Goal: Task Accomplishment & Management: Complete application form

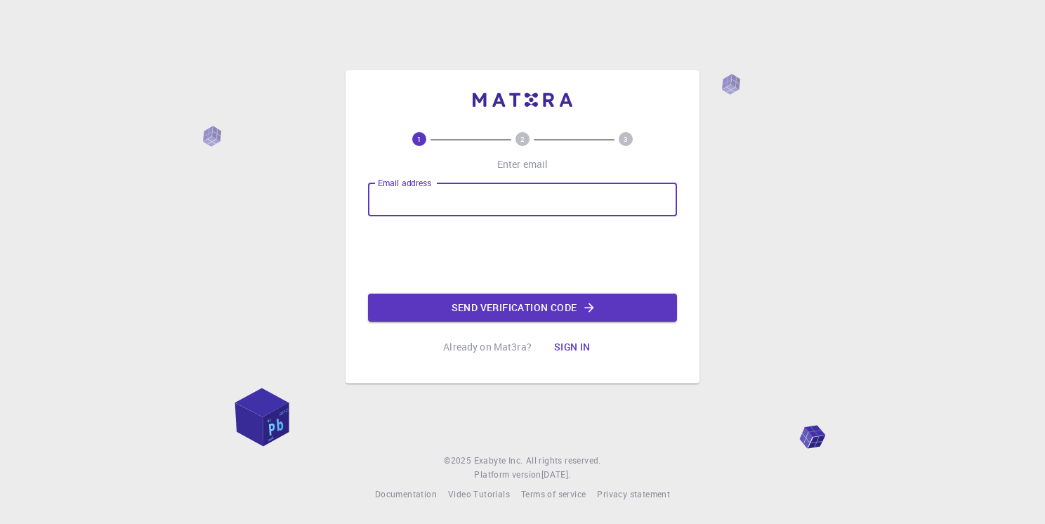
click at [422, 204] on input "Email address" at bounding box center [522, 200] width 309 height 34
type input "[EMAIL_ADDRESS][DOMAIN_NAME]"
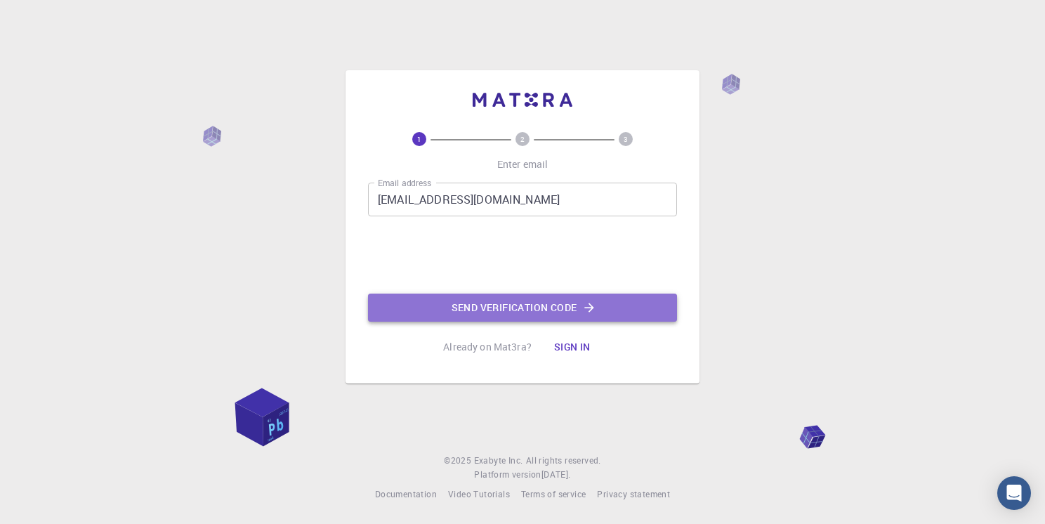
click at [542, 310] on button "Send verification code" at bounding box center [522, 308] width 309 height 28
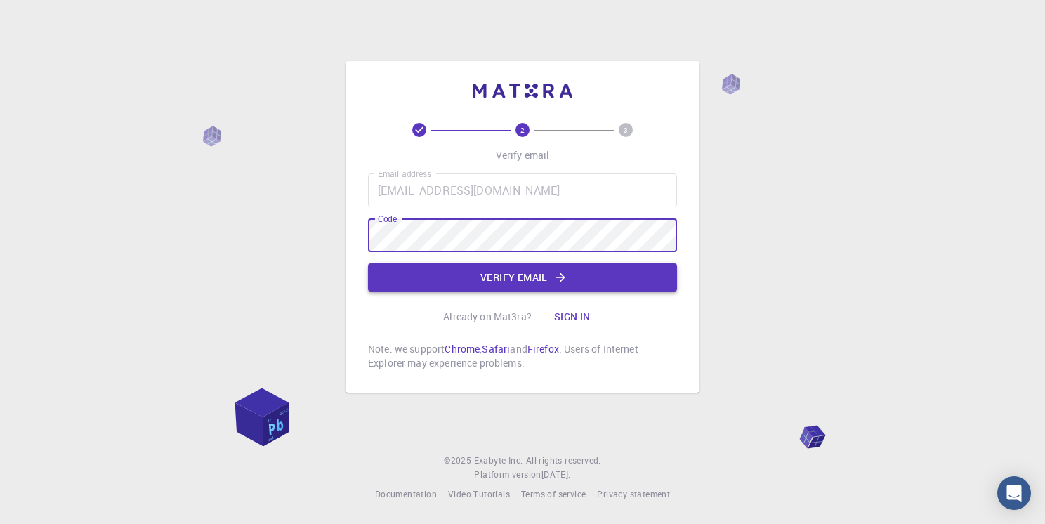
click at [528, 282] on button "Verify email" at bounding box center [522, 277] width 309 height 28
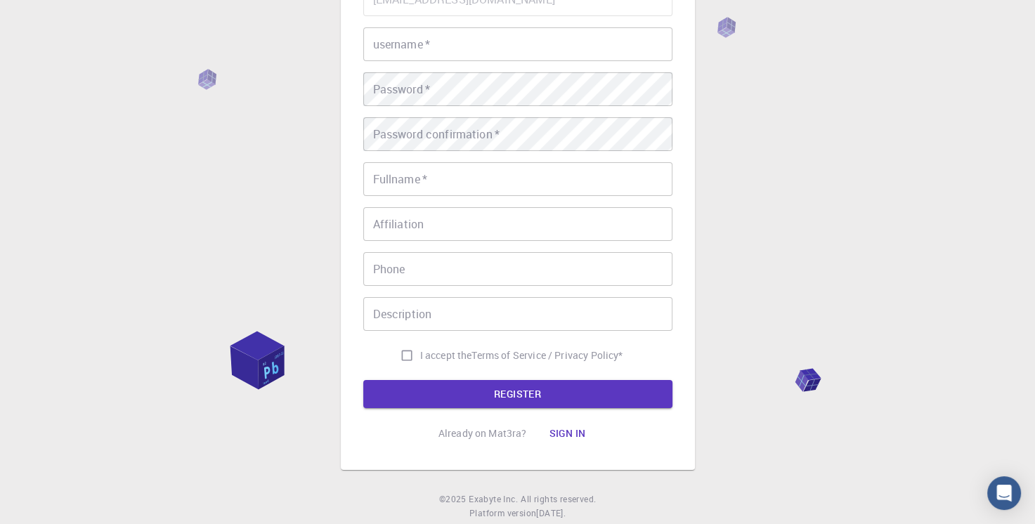
scroll to position [120, 0]
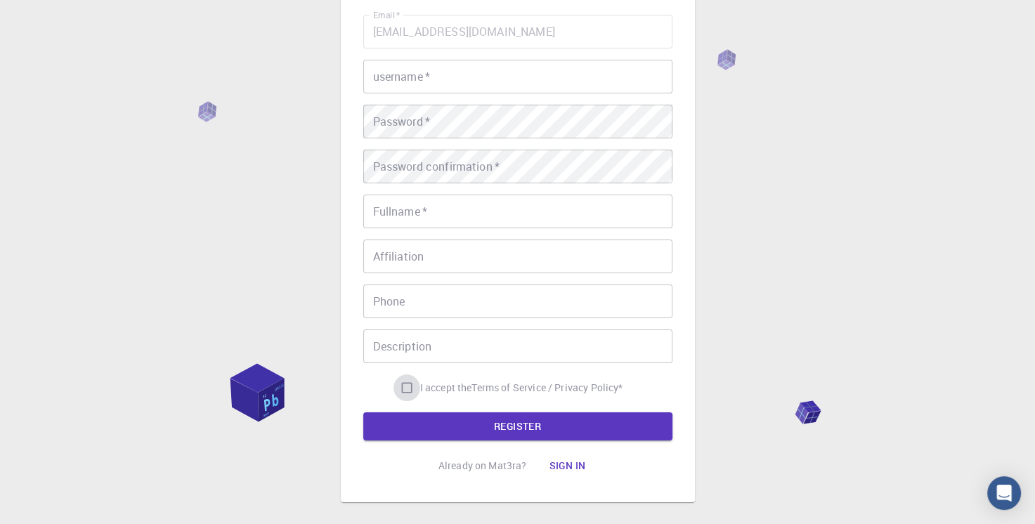
click at [401, 386] on input "I accept the Terms of Service / Privacy Policy *" at bounding box center [406, 387] width 27 height 27
checkbox input "true"
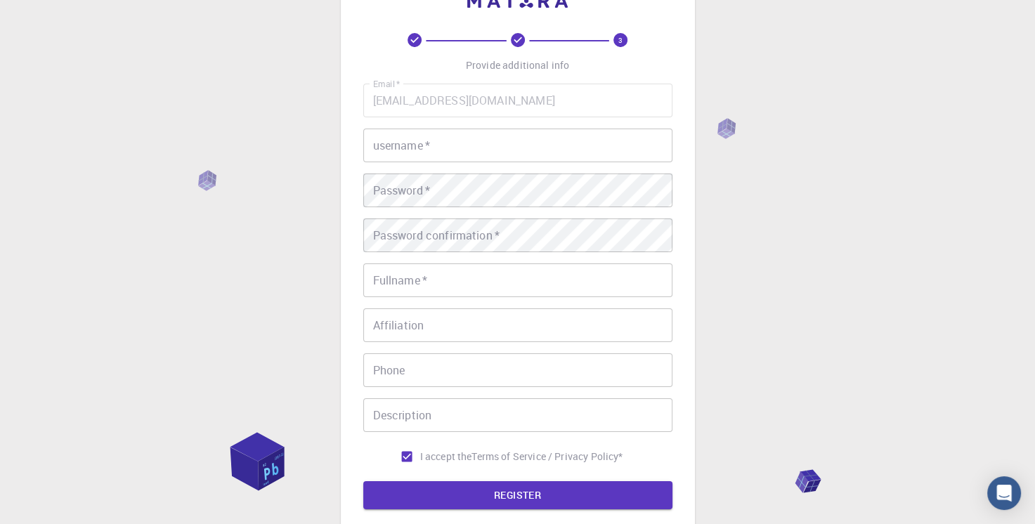
scroll to position [0, 0]
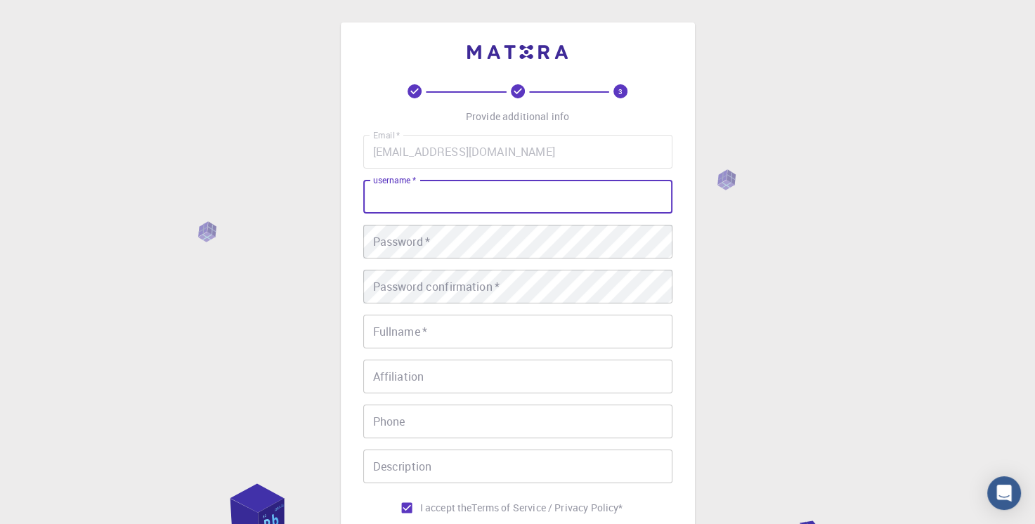
click at [455, 200] on input "username   *" at bounding box center [517, 197] width 309 height 34
type input "萌"
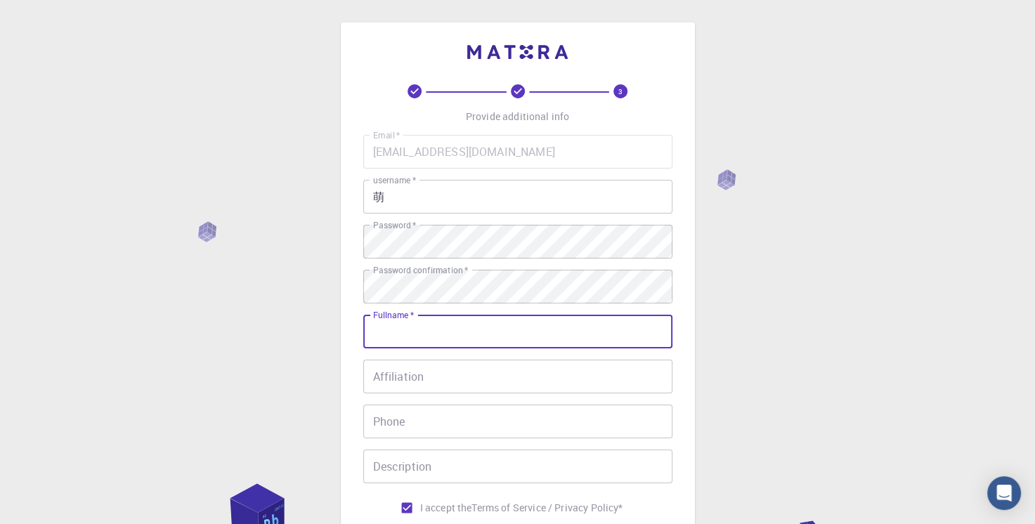
click at [444, 336] on input "Fullname   *" at bounding box center [517, 332] width 309 height 34
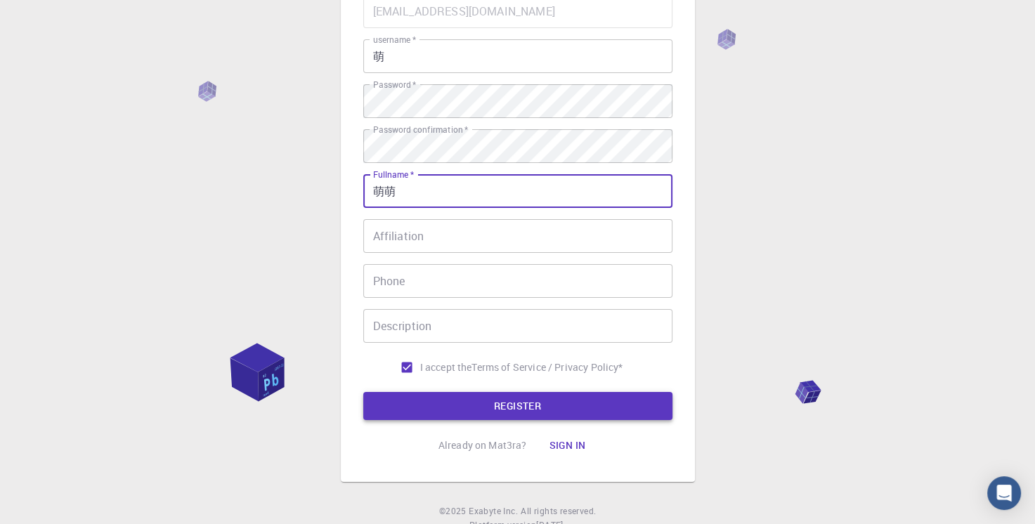
type input "萌萌"
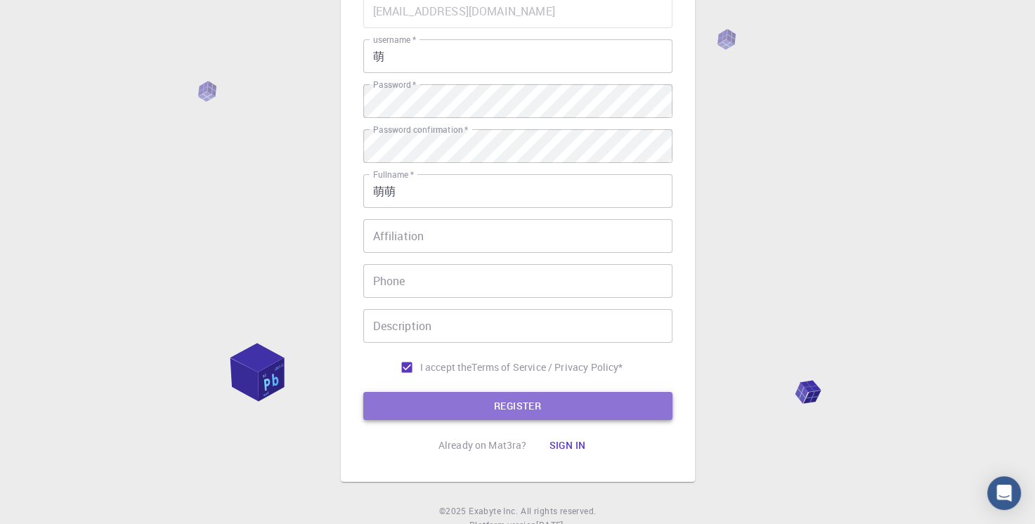
click at [493, 403] on button "REGISTER" at bounding box center [517, 406] width 309 height 28
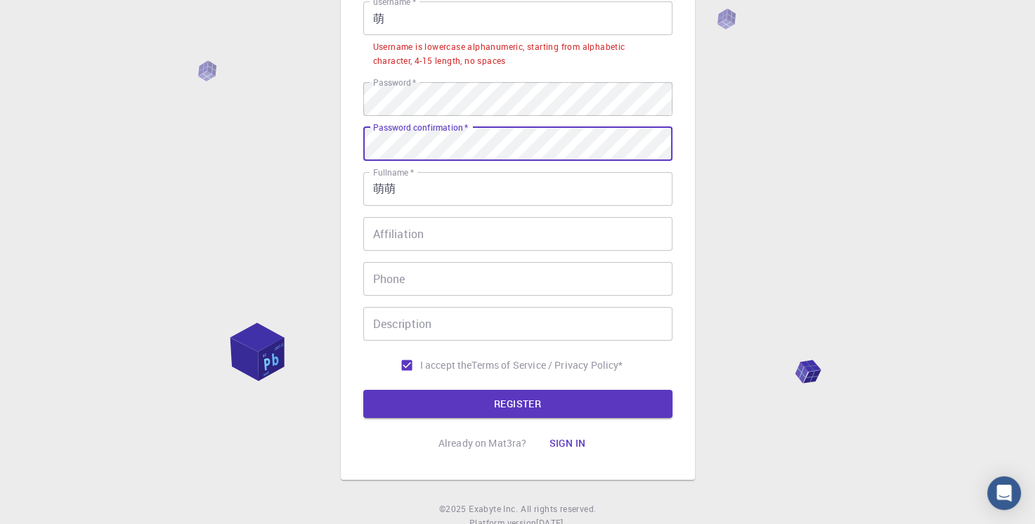
scroll to position [211, 0]
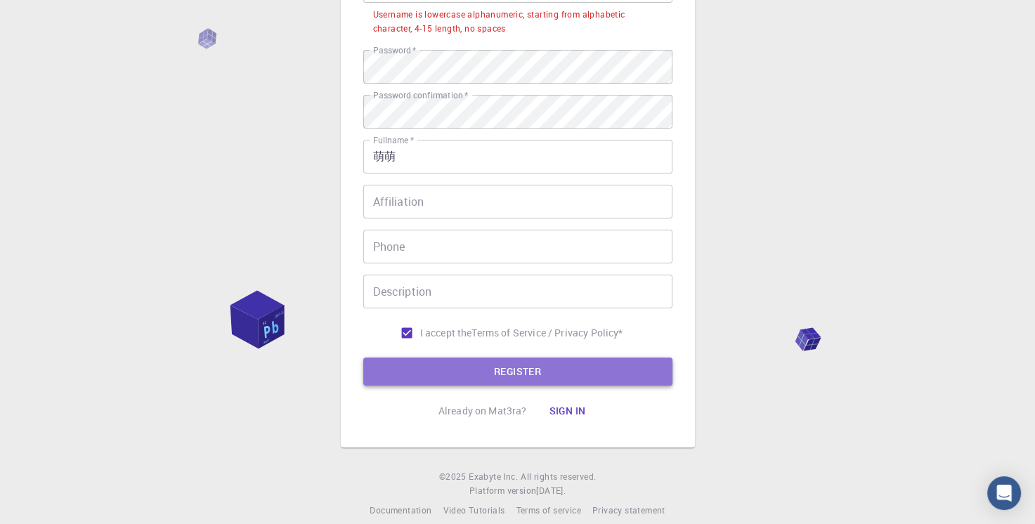
click at [514, 369] on button "REGISTER" at bounding box center [517, 372] width 309 height 28
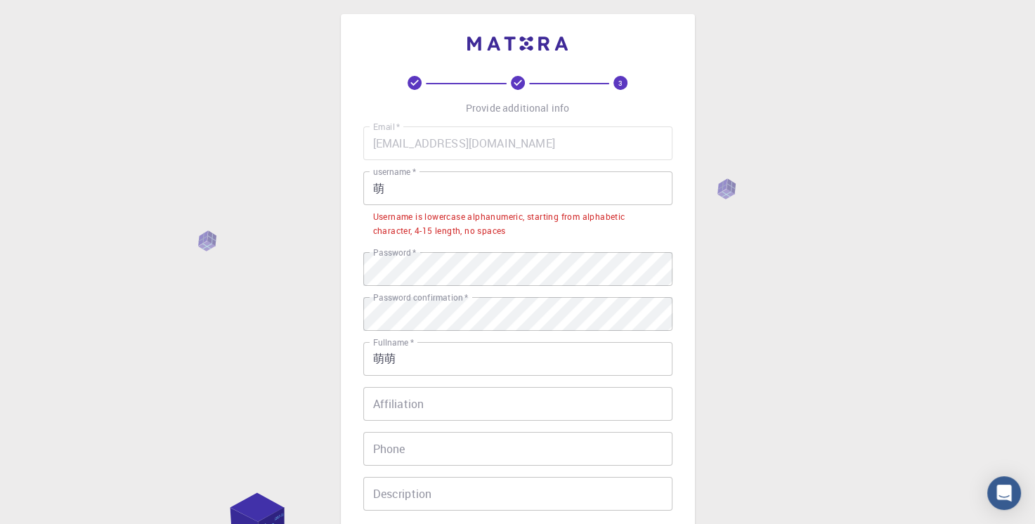
scroll to position [0, 0]
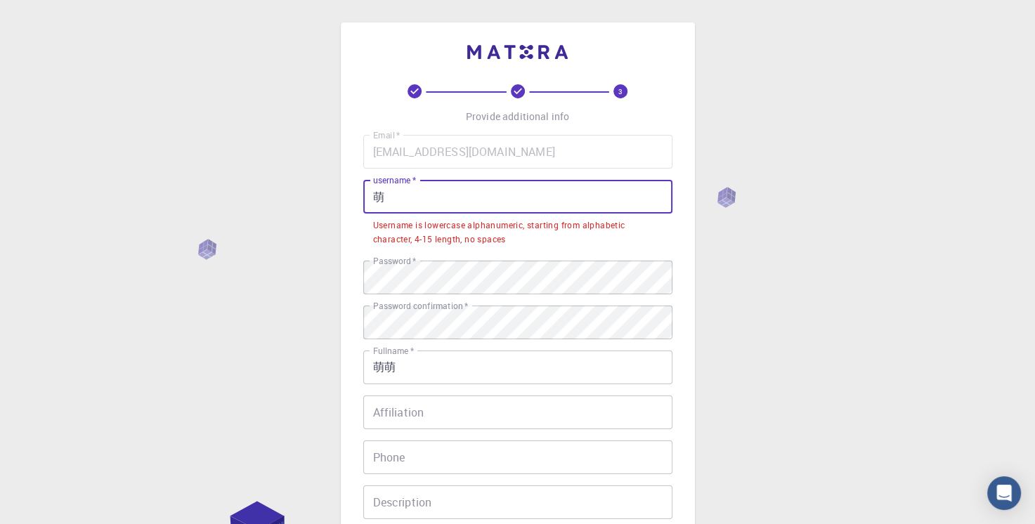
click at [454, 199] on input "萌" at bounding box center [517, 197] width 309 height 34
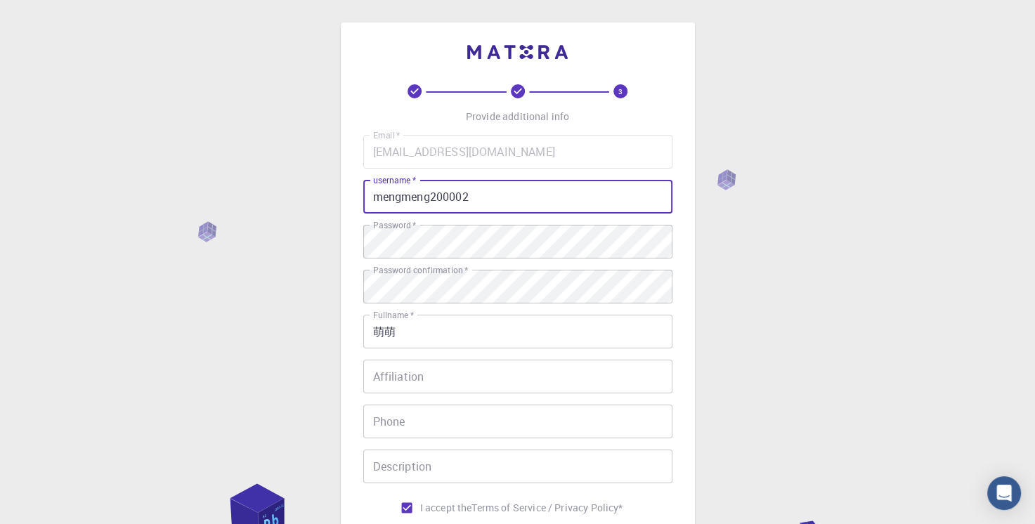
drag, startPoint x: 479, startPoint y: 204, endPoint x: 361, endPoint y: 198, distance: 118.1
click at [361, 198] on div "3 Provide additional info Email   * [EMAIL_ADDRESS][DOMAIN_NAME] Email   * user…" at bounding box center [518, 322] width 354 height 600
type input "mengmeng200002"
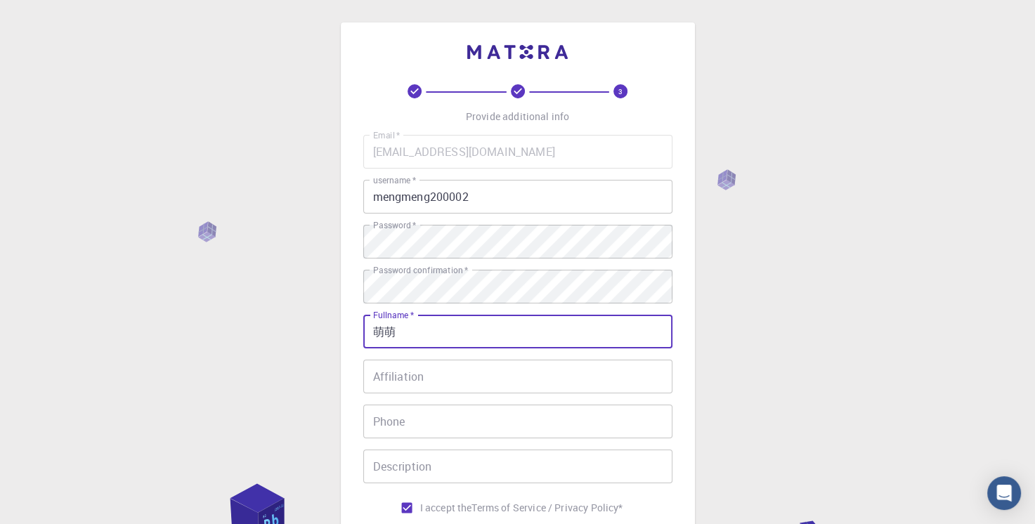
drag, startPoint x: 416, startPoint y: 333, endPoint x: 362, endPoint y: 325, distance: 54.0
click at [363, 325] on input "萌萌" at bounding box center [517, 332] width 309 height 34
paste input "mengmeng200002"
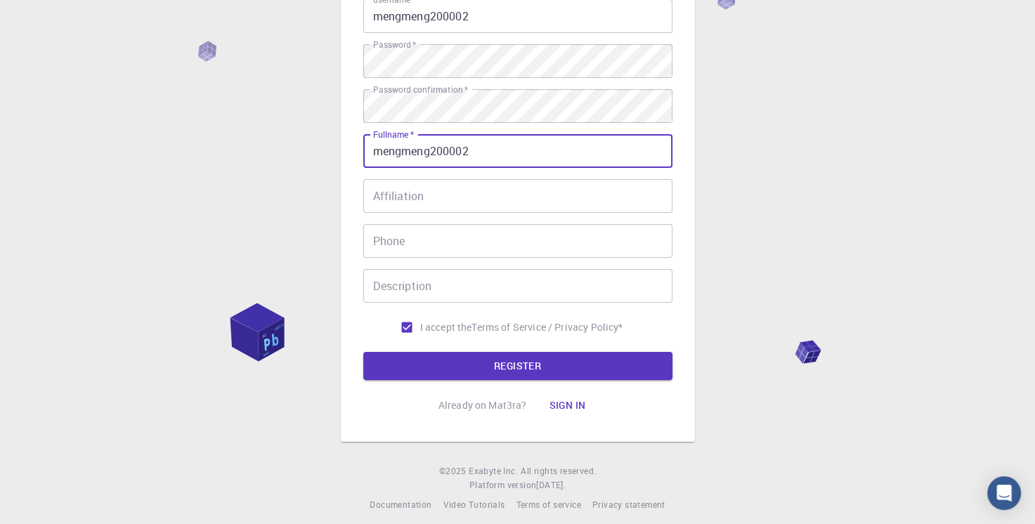
scroll to position [190, 0]
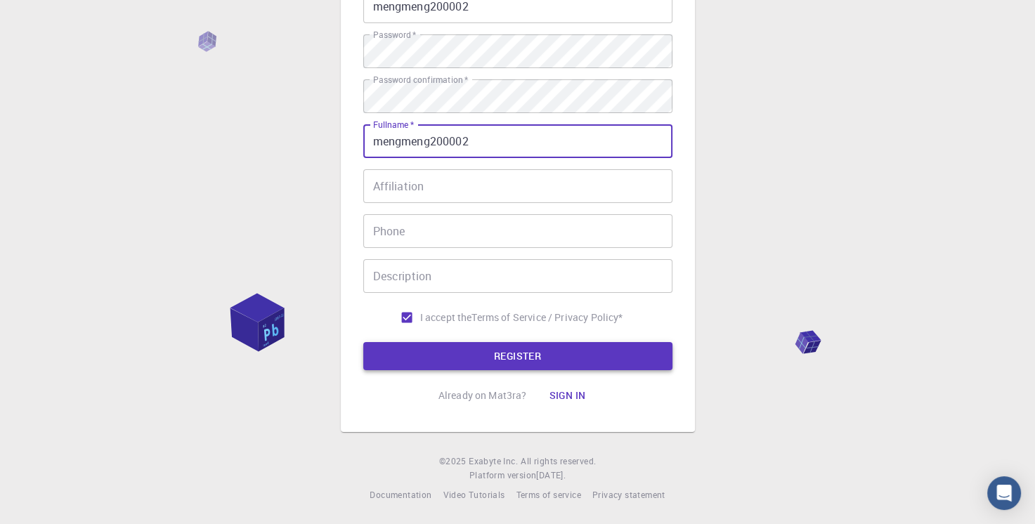
type input "mengmeng200002"
click at [502, 357] on button "REGISTER" at bounding box center [517, 356] width 309 height 28
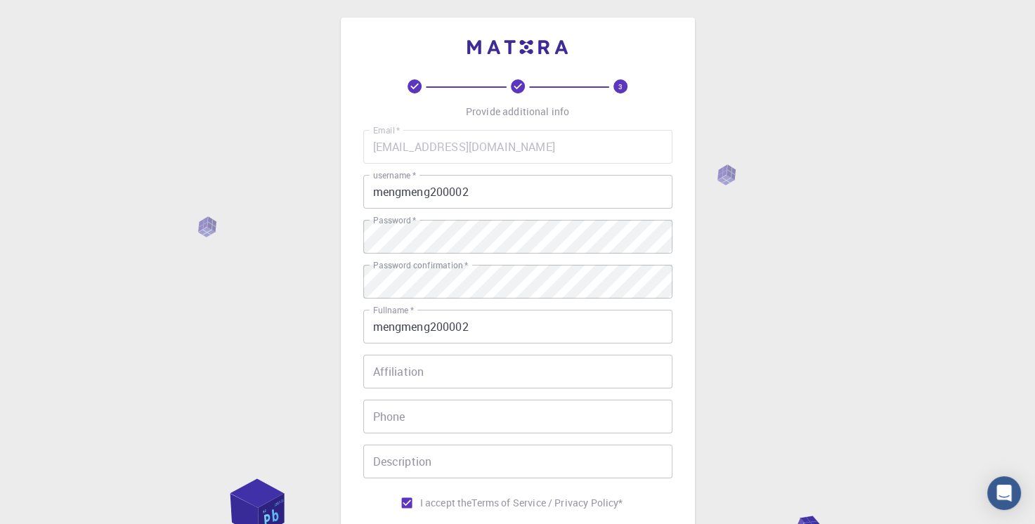
scroll to position [0, 0]
